Goal: Task Accomplishment & Management: Manage account settings

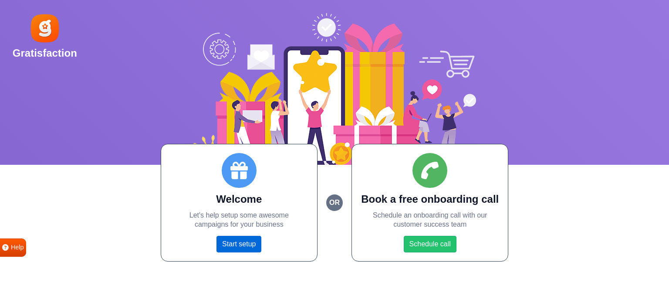
click at [247, 247] on link "Start setup" at bounding box center [238, 244] width 45 height 17
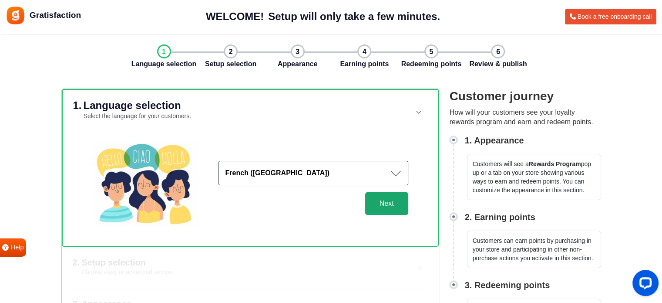
click at [387, 201] on button "Next" at bounding box center [386, 203] width 43 height 23
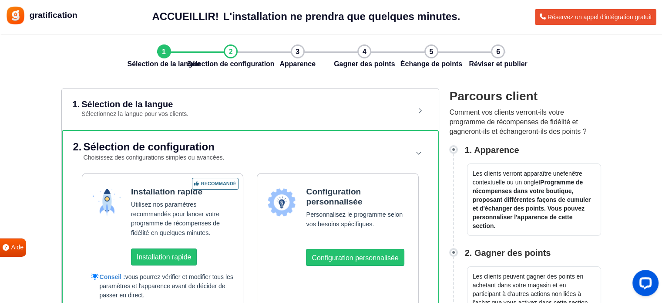
click at [366, 72] on div "gratification ACCUEILLIR! L'installation ne prendra que quelques minutes. L'ins…" at bounding box center [331, 151] width 662 height 303
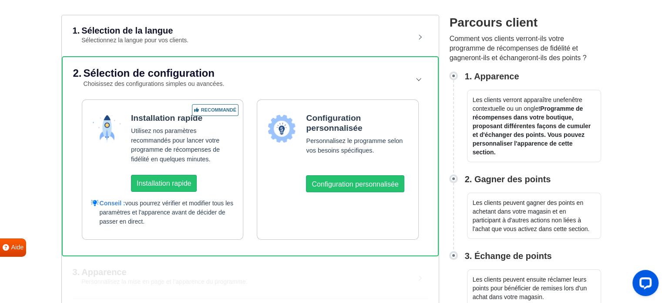
scroll to position [87, 0]
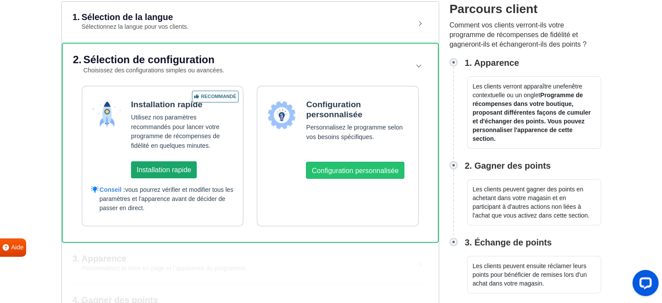
click at [170, 175] on button "Installation rapide" at bounding box center [164, 169] width 66 height 17
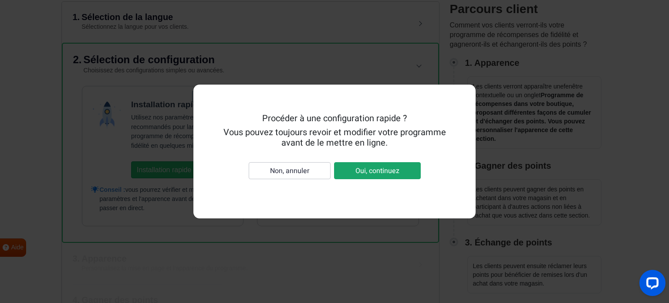
click at [348, 172] on button "Oui, continuez" at bounding box center [377, 170] width 87 height 17
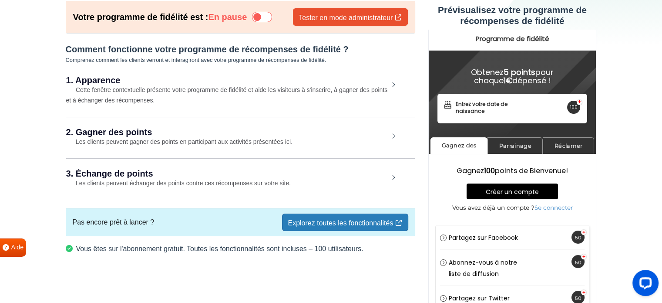
scroll to position [9, 0]
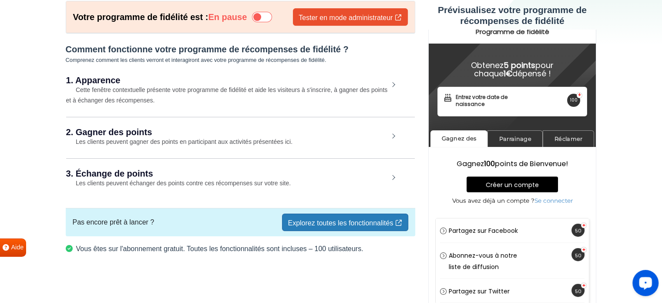
click at [644, 282] on icon "Open LiveChat chat widget" at bounding box center [646, 283] width 8 height 6
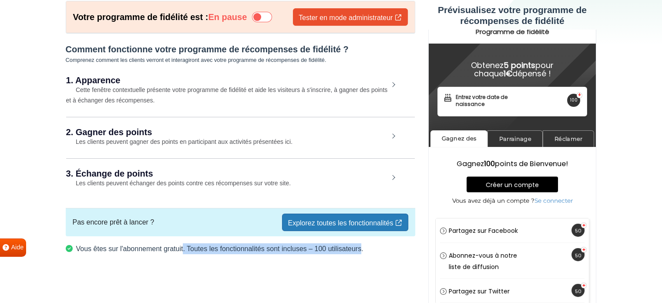
drag, startPoint x: 361, startPoint y: 248, endPoint x: 183, endPoint y: 237, distance: 178.4
click at [183, 237] on div "Votre programme de fidélité est : En pause Tester en mode administrateur Commen…" at bounding box center [240, 131] width 363 height 260
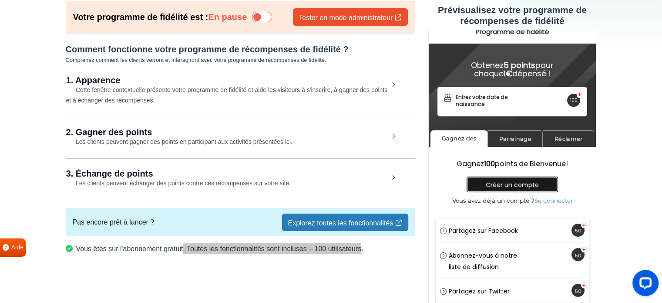
click at [491, 187] on font "Créer un compte" at bounding box center [512, 184] width 53 height 9
click at [496, 180] on font "Créer un compte" at bounding box center [512, 184] width 53 height 9
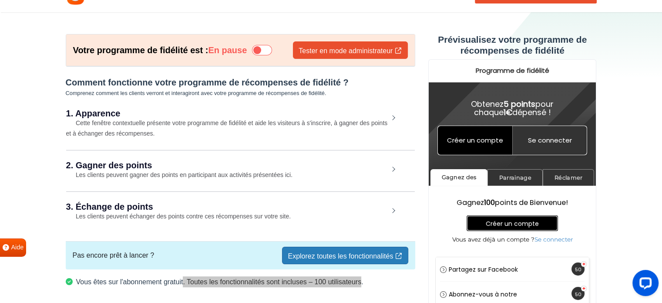
scroll to position [0, 0]
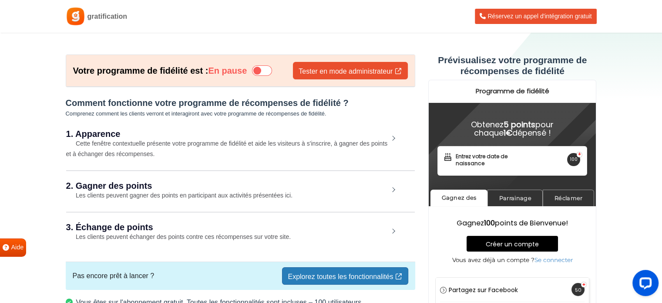
click at [265, 70] on icon at bounding box center [262, 70] width 20 height 10
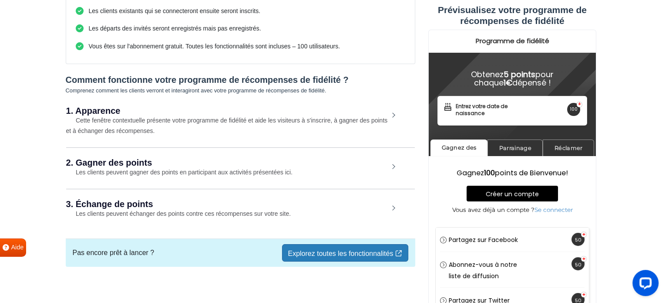
scroll to position [152, 0]
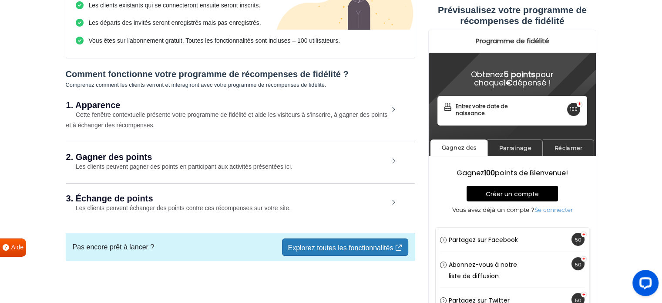
click at [305, 245] on font "Explorez toutes les fonctionnalités" at bounding box center [340, 247] width 105 height 7
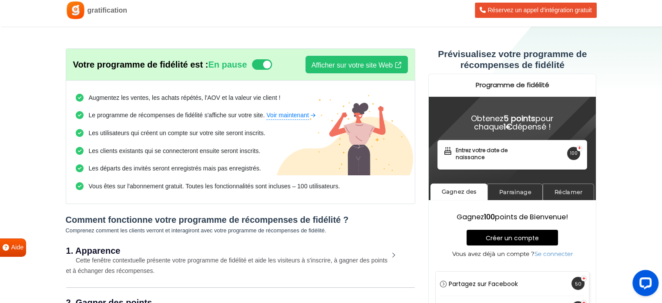
scroll to position [0, 0]
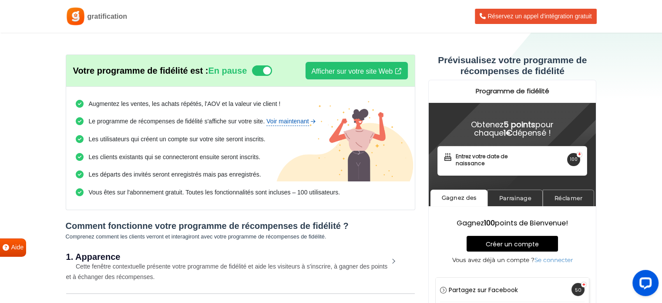
click at [282, 121] on font "Voir maintenant" at bounding box center [287, 121] width 42 height 7
click at [336, 73] on font "Afficher sur votre site Web" at bounding box center [351, 70] width 81 height 7
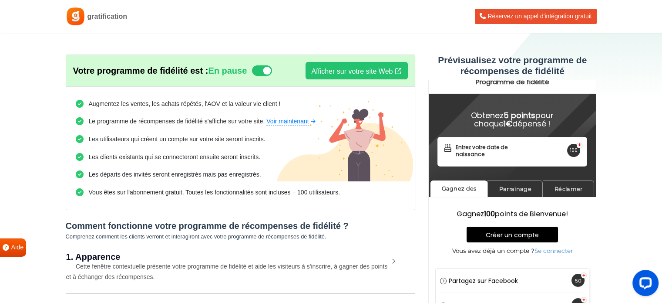
click at [270, 65] on icon at bounding box center [262, 70] width 20 height 10
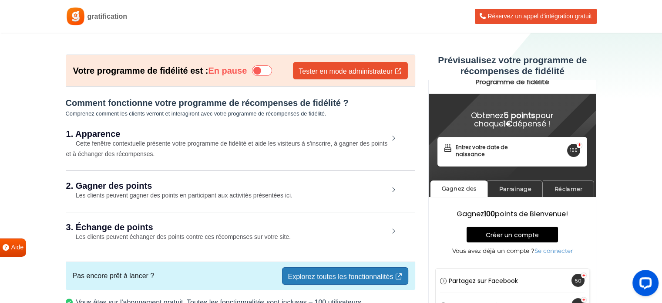
click at [263, 142] on font "Cette fenêtre contextuelle présente votre programme de fidélité et aide les vis…" at bounding box center [227, 148] width 322 height 17
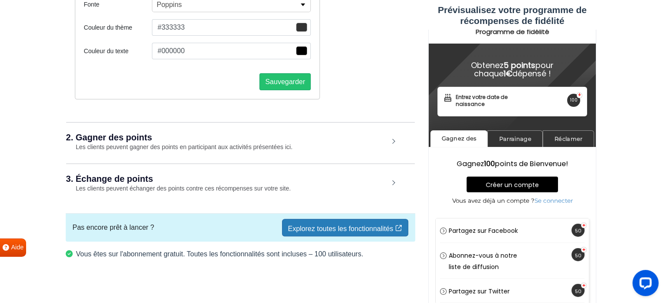
scroll to position [218, 0]
click at [195, 142] on div "2. Gagner des points Les clients peuvent gagner des points en participant aux a…" at bounding box center [240, 141] width 349 height 40
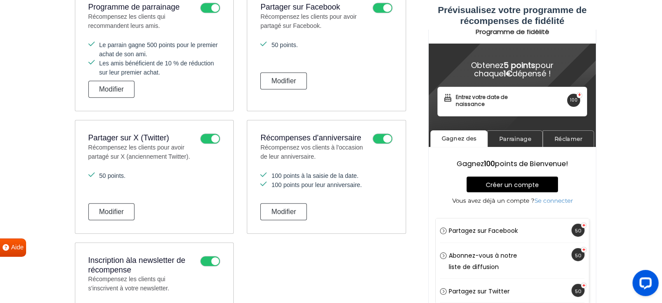
scroll to position [523, 0]
click at [204, 139] on icon at bounding box center [210, 138] width 20 height 10
click at [0, 0] on input "checkbox" at bounding box center [0, 0] width 0 height 0
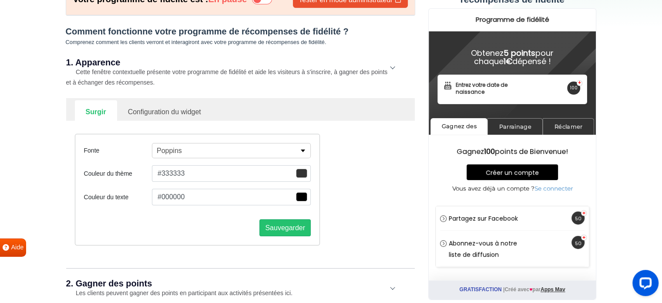
scroll to position [86, 0]
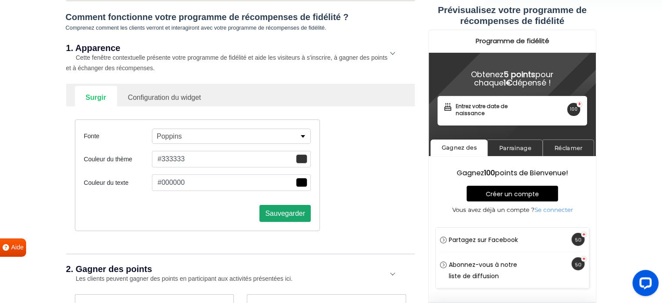
click at [290, 209] on font "Sauvegarder" at bounding box center [285, 212] width 40 height 7
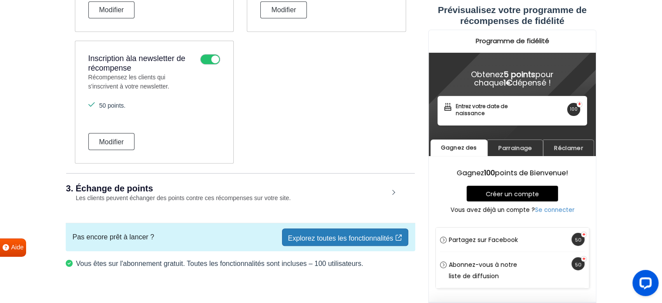
scroll to position [739, 0]
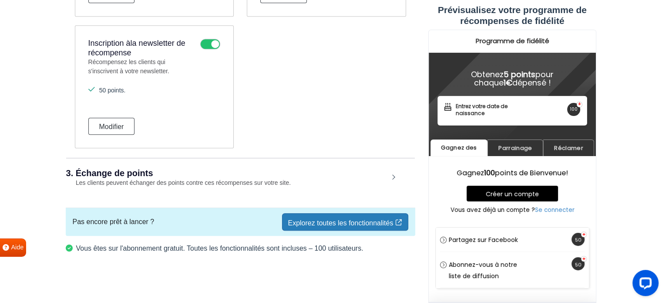
click at [125, 176] on div "3. Échange de points Les clients peuvent échanger des points contre ces récompe…" at bounding box center [240, 178] width 349 height 40
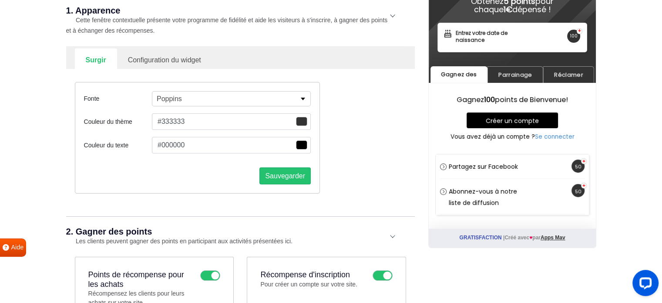
scroll to position [0, 0]
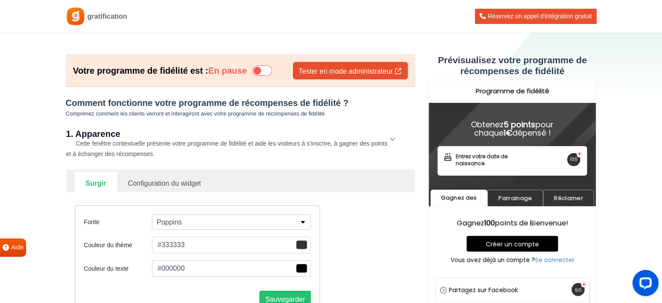
click at [265, 74] on icon at bounding box center [262, 70] width 20 height 10
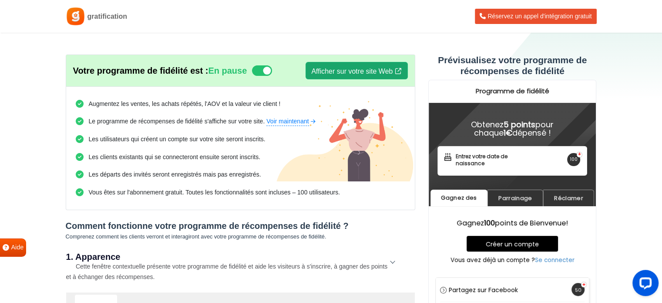
click at [355, 66] on link "Afficher sur votre site Web" at bounding box center [357, 70] width 102 height 17
click at [268, 69] on icon at bounding box center [262, 70] width 20 height 10
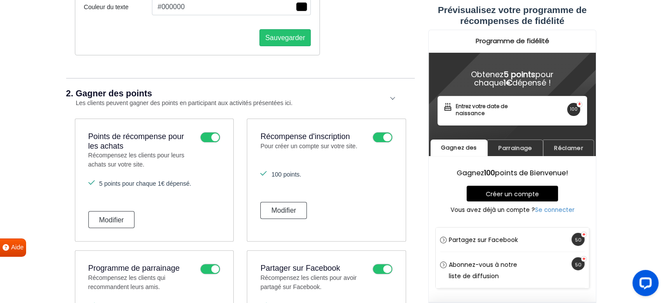
scroll to position [305, 0]
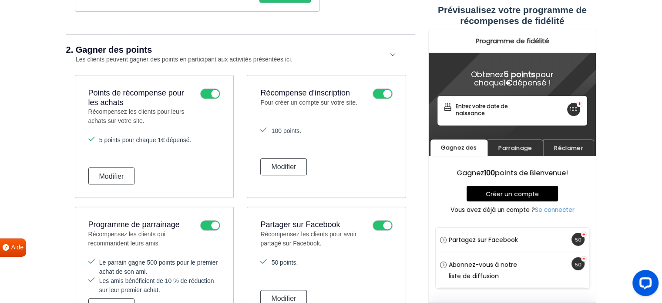
click at [395, 55] on div "2. Gagner des points Les clients peuvent gagner des points en participant aux a…" at bounding box center [240, 54] width 349 height 40
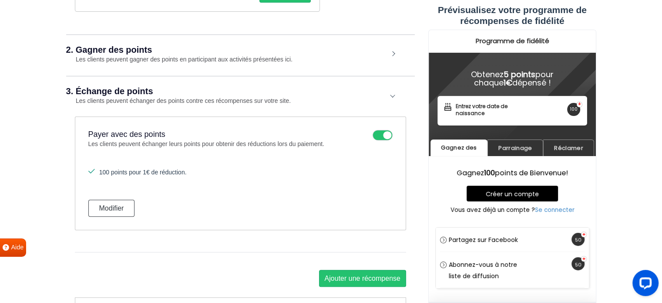
click at [391, 56] on div "2. Gagner des points Les clients peuvent gagner des points en participant aux a…" at bounding box center [240, 54] width 349 height 40
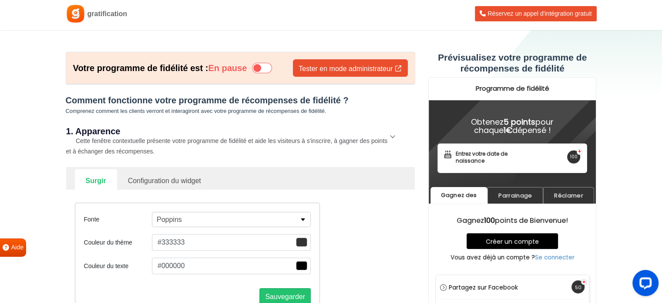
scroll to position [0, 0]
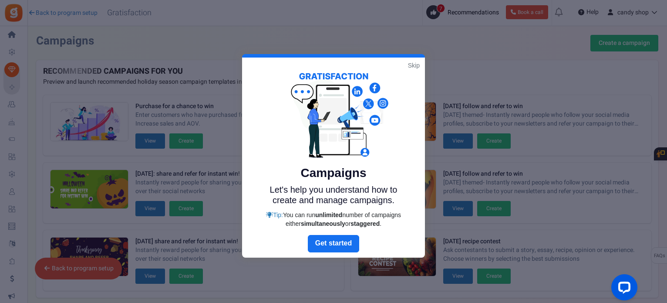
click at [411, 64] on link "Skip" at bounding box center [414, 65] width 12 height 9
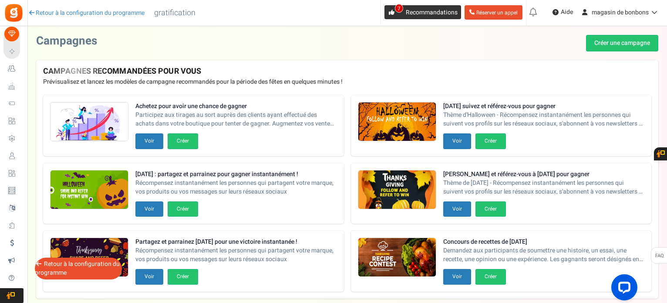
click at [398, 12] on font "7" at bounding box center [399, 9] width 3 height 8
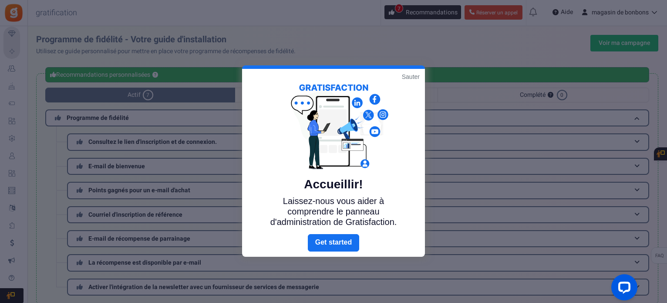
click at [405, 78] on font "Sauter" at bounding box center [411, 76] width 18 height 7
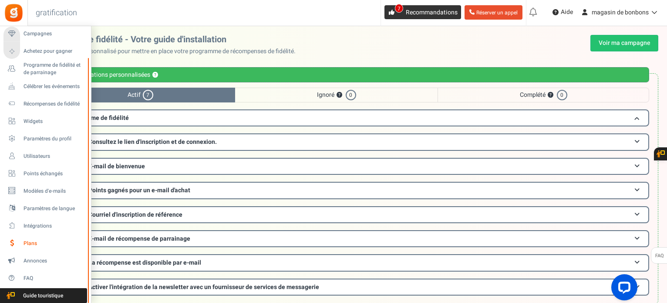
click at [32, 240] on font "Plans" at bounding box center [30, 243] width 13 height 8
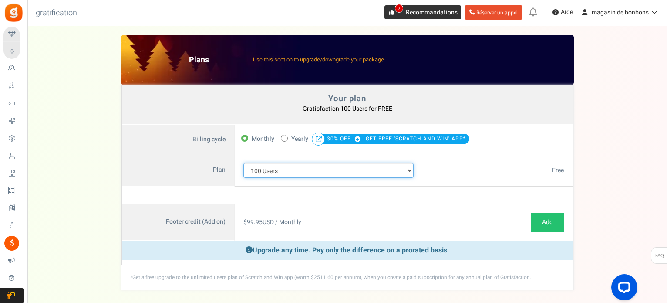
click at [411, 172] on select "100 Users 200 Users 500 Users 1000 Users 2000 Users 3000 Users 4000 Users 5000 …" at bounding box center [328, 170] width 171 height 15
select select "883"
click at [243, 163] on select "100 Users 200 Users 500 Users 1000 Users 2000 Users 3000 Users 4000 Users 5000 …" at bounding box center [328, 170] width 171 height 15
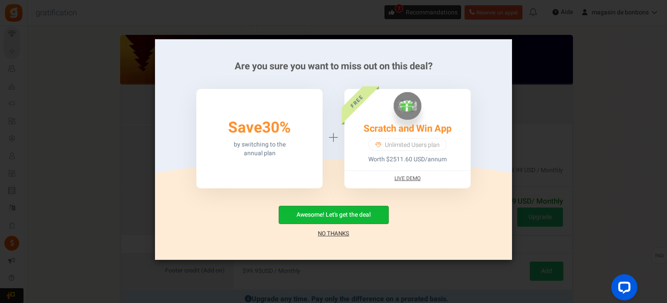
click at [331, 213] on button "Awesome! Let's get the deal" at bounding box center [334, 215] width 110 height 18
radio input "false"
radio input "true"
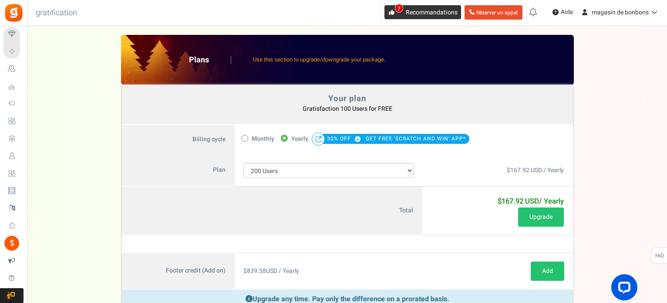
click at [246, 138] on span at bounding box center [244, 138] width 7 height 7
click at [246, 138] on input "Monthly" at bounding box center [244, 138] width 6 height 6
radio input "true"
click at [342, 172] on select "100 Users 200 Users 500 Users 1000 Users 2000 Users 3000 Users 4000 Users 5000 …" at bounding box center [328, 170] width 171 height 15
select select "710"
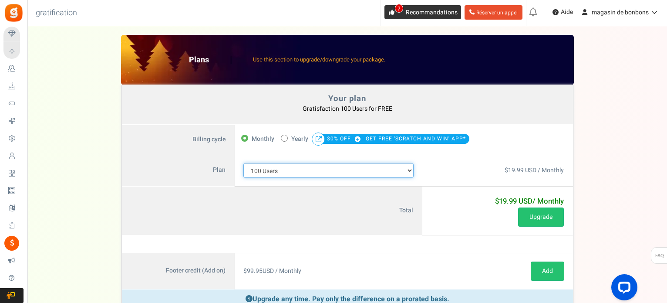
click at [243, 163] on select "100 Users 200 Users 500 Users 1000 Users 2000 Users 3000 Users 4000 Users 5000 …" at bounding box center [328, 170] width 171 height 15
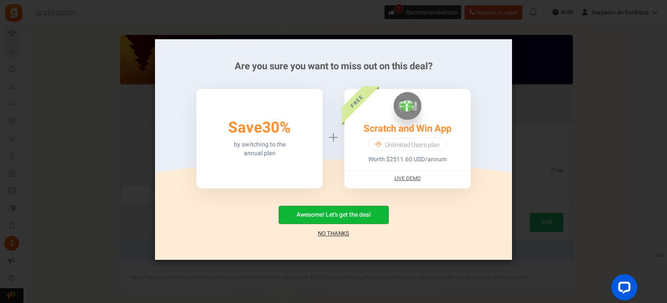
click at [328, 216] on button "Awesome! Let's get the deal" at bounding box center [334, 215] width 110 height 18
radio input "false"
radio input "true"
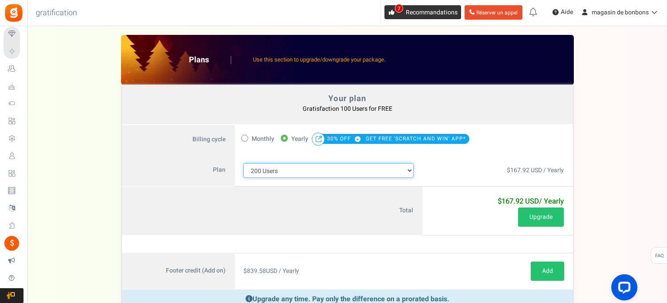
click at [282, 177] on select "100 Users 200 Users 500 Users 1000 Users 2000 Users 3000 Users 4000 Users 5000 …" at bounding box center [328, 170] width 171 height 15
select select "710"
click at [243, 163] on select "100 Users 200 Users 500 Users 1000 Users 2000 Users 3000 Users 4000 Users 5000 …" at bounding box center [328, 170] width 171 height 15
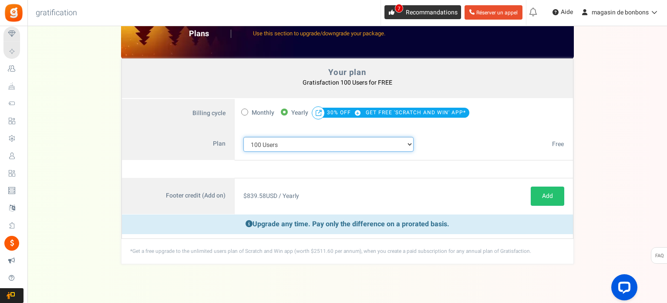
scroll to position [38, 0]
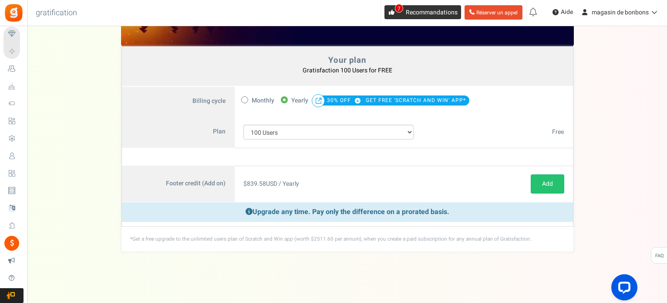
click at [246, 99] on span at bounding box center [244, 99] width 7 height 7
click at [246, 99] on input "Monthly" at bounding box center [244, 99] width 6 height 6
radio input "true"
click at [289, 58] on h4 "Your plan" at bounding box center [347, 60] width 433 height 9
drag, startPoint x: 286, startPoint y: 57, endPoint x: 537, endPoint y: 251, distance: 317.0
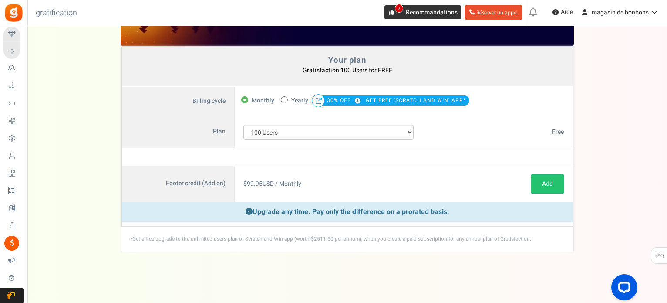
click at [535, 250] on div "View less View more × [NEW!] Include taxes and shipping when rewarding points f…" at bounding box center [333, 146] width 667 height 316
click at [110, 124] on div "Your plan - Gratisfaction 100 Users : FREE Coupon [[]] Plans Use this section t…" at bounding box center [347, 124] width 622 height 255
click at [80, 131] on div "Your plan - Gratisfaction 100 Users : FREE Coupon [[]] Plans Use this section t…" at bounding box center [347, 124] width 622 height 255
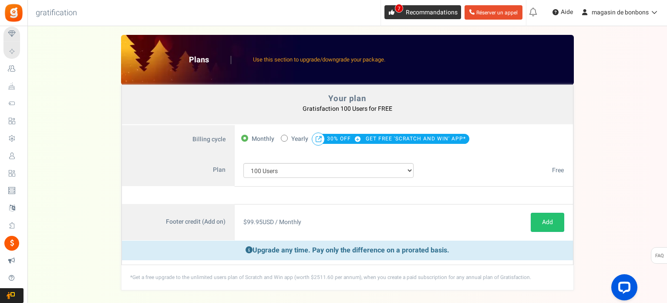
click at [495, 15] on font "Réserver un appel" at bounding box center [496, 13] width 41 height 8
click at [651, 13] on icon at bounding box center [653, 12] width 9 height 6
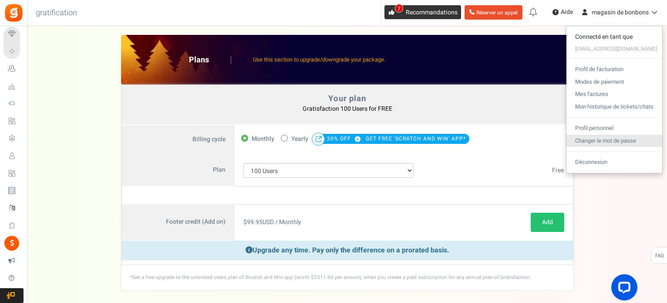
click at [602, 139] on font "Changer le mot de passe" at bounding box center [605, 140] width 61 height 8
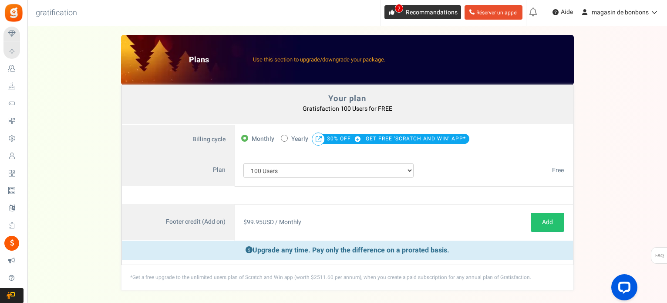
click at [620, 102] on div "Your plan - Gratisfaction 100 Users : FREE Coupon [[]] Plans Use this section t…" at bounding box center [347, 162] width 622 height 255
click at [563, 10] on font "Aide" at bounding box center [567, 11] width 12 height 9
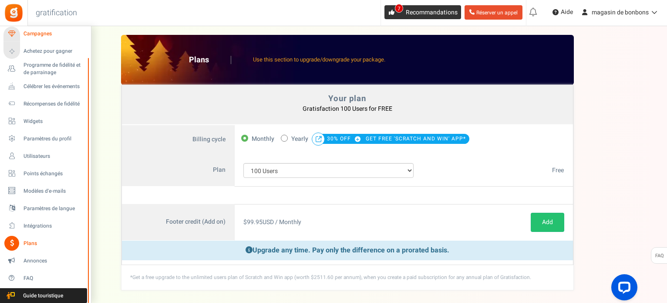
click at [41, 32] on font "Campagnes" at bounding box center [38, 34] width 28 height 8
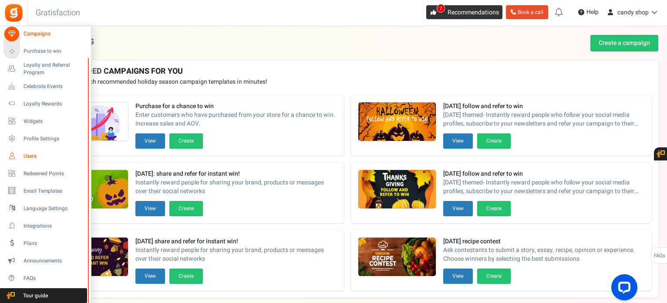
click at [37, 158] on span "Users" at bounding box center [54, 155] width 61 height 7
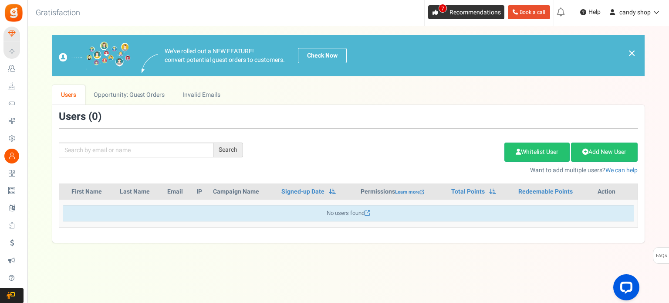
click at [0, 0] on span "Campaigns" at bounding box center [0, 0] width 0 height 0
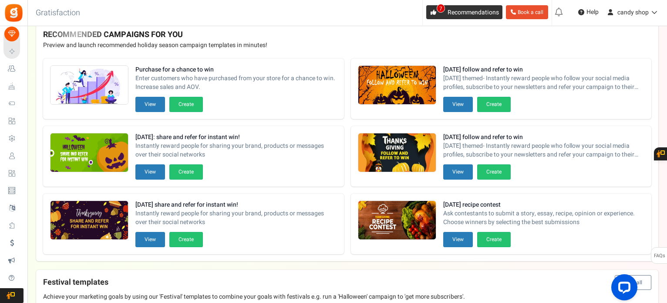
scroll to position [44, 0]
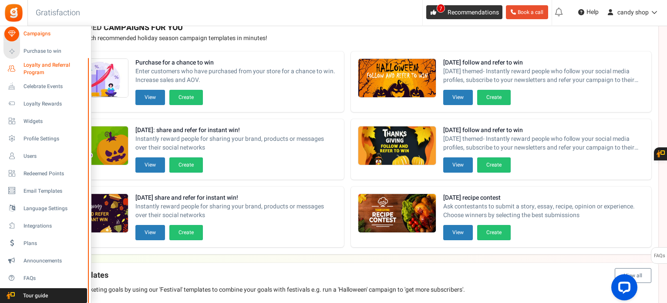
click at [10, 66] on icon at bounding box center [11, 68] width 15 height 15
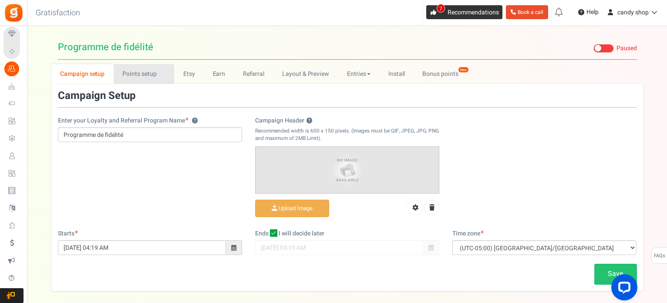
click at [134, 75] on link "Points setup New" at bounding box center [144, 74] width 61 height 20
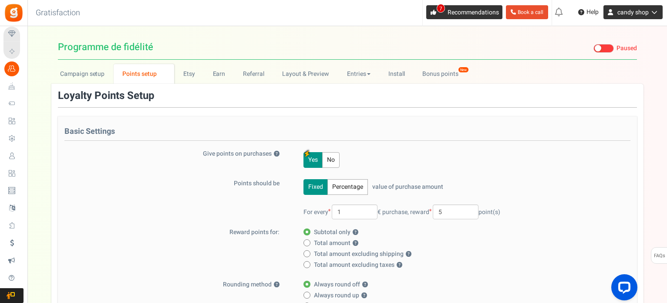
click at [623, 15] on span "candy shop" at bounding box center [632, 12] width 31 height 9
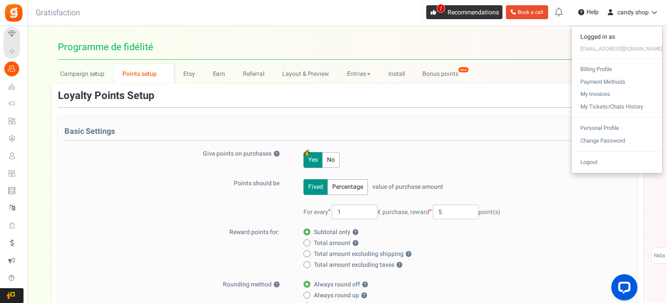
click at [146, 170] on div "Basic Settings Give points on purchases ? Yes No Points should be Fixed Percent…" at bounding box center [347, 251] width 579 height 271
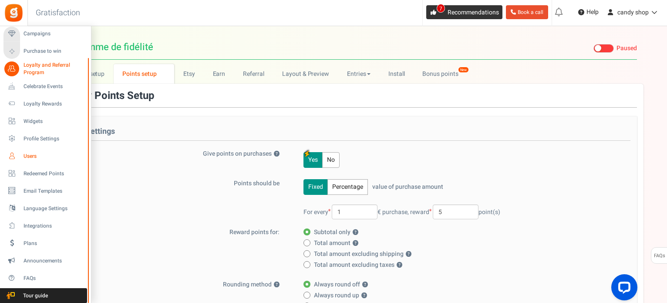
click at [32, 153] on span "Users" at bounding box center [54, 155] width 61 height 7
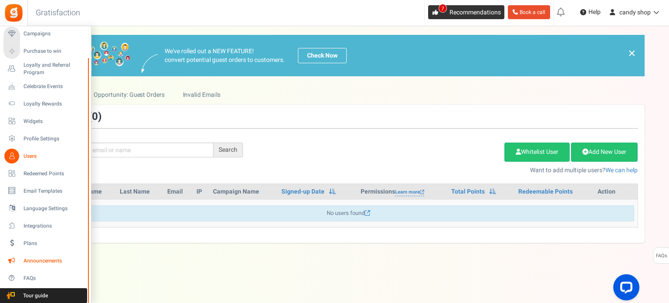
click at [46, 262] on span "Announcements" at bounding box center [54, 260] width 61 height 7
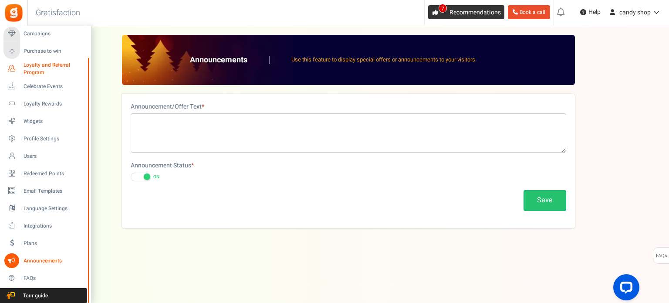
click at [13, 66] on icon at bounding box center [11, 68] width 15 height 15
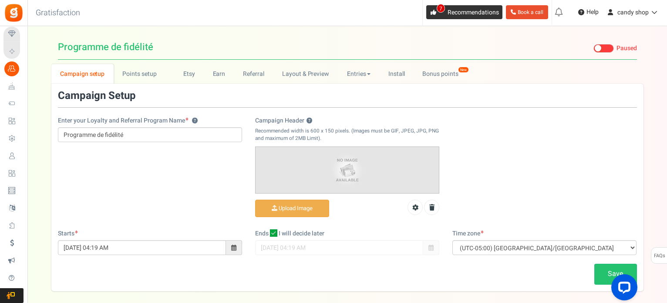
click at [12, 36] on icon at bounding box center [11, 34] width 15 height 15
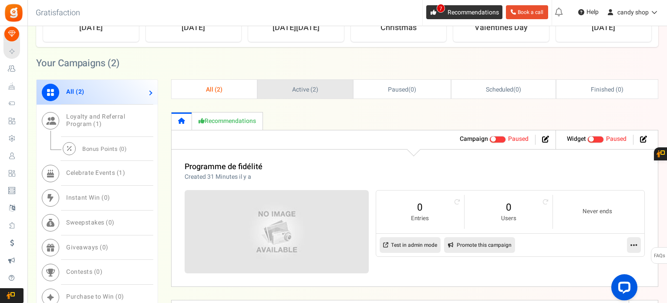
scroll to position [338, 0]
